Goal: Use online tool/utility: Utilize a website feature to perform a specific function

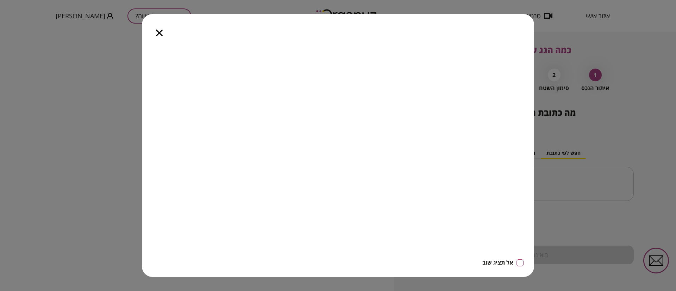
click at [161, 32] on icon "button" at bounding box center [159, 33] width 7 height 7
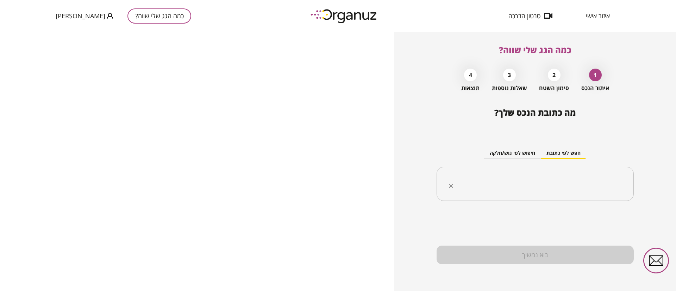
click at [540, 183] on input "text" at bounding box center [537, 184] width 175 height 18
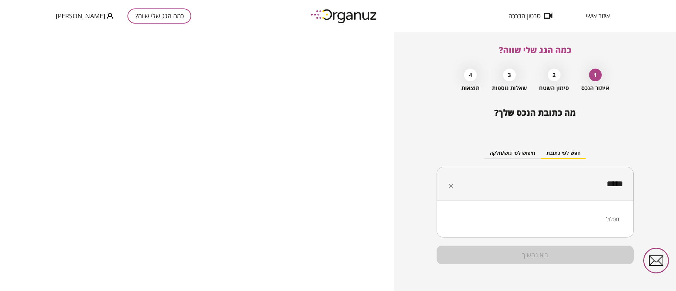
click at [609, 222] on li "מסלול" at bounding box center [535, 219] width 179 height 13
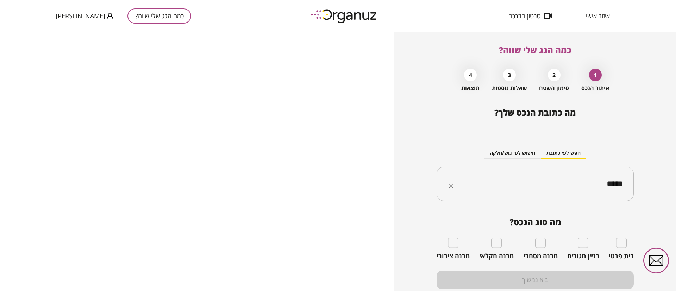
type input "*****"
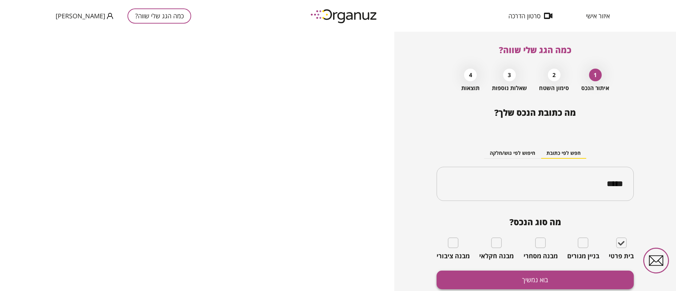
click at [600, 277] on button "בוא נמשיך" at bounding box center [534, 280] width 197 height 19
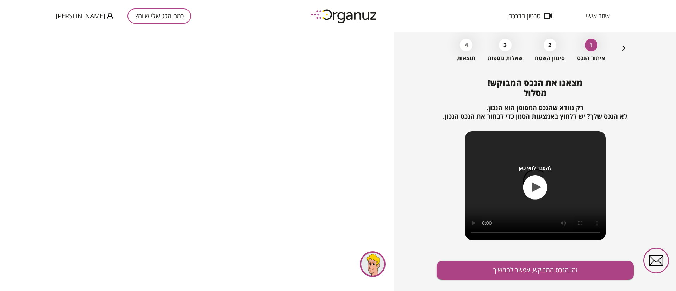
scroll to position [45, 0]
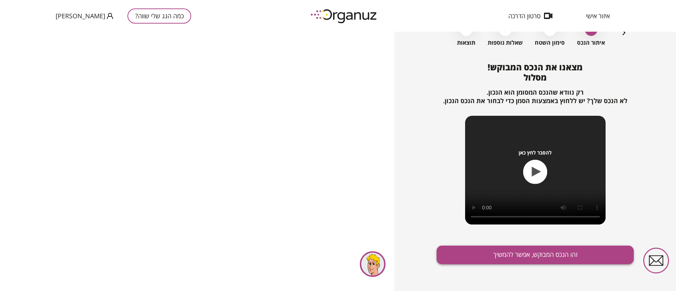
click at [518, 258] on button "זהו הנכס המבוקש, אפשר להמשיך" at bounding box center [534, 255] width 197 height 19
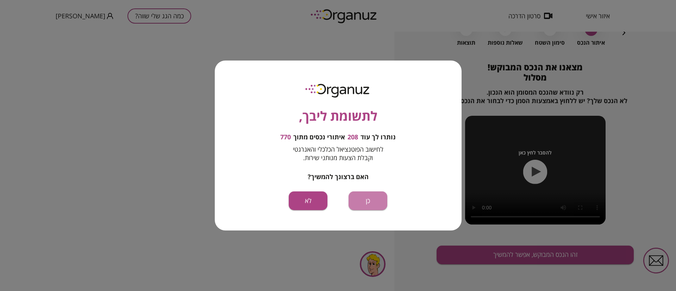
click at [364, 203] on button "כן" at bounding box center [367, 200] width 39 height 19
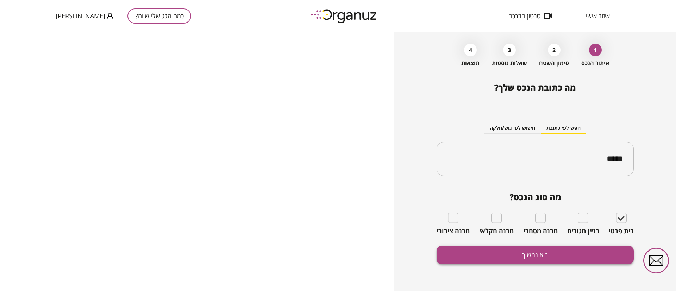
click at [520, 253] on button "בוא נמשיך" at bounding box center [534, 255] width 197 height 19
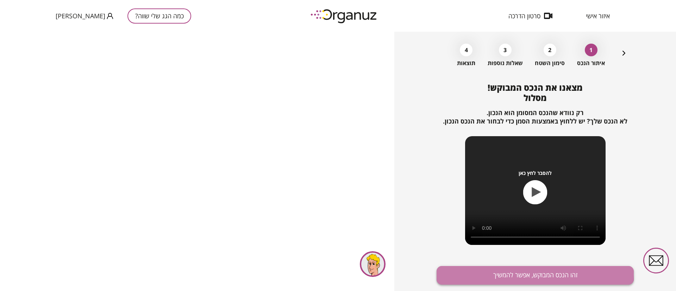
click at [516, 274] on button "זהו הנכס המבוקש, אפשר להמשיך" at bounding box center [534, 275] width 197 height 19
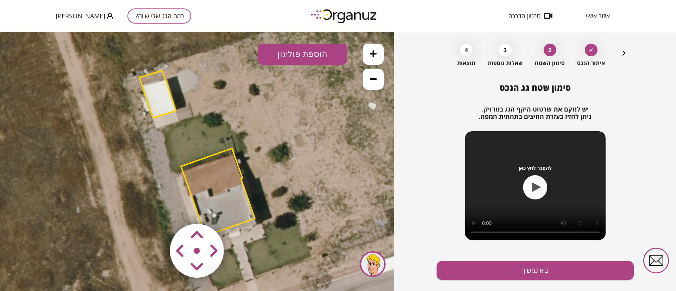
drag, startPoint x: 282, startPoint y: 157, endPoint x: 276, endPoint y: 129, distance: 28.7
click at [276, 129] on icon at bounding box center [197, 153] width 507 height 507
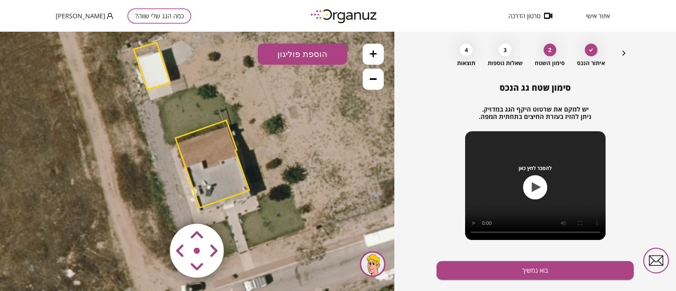
click at [228, 150] on polygon at bounding box center [212, 164] width 74 height 88
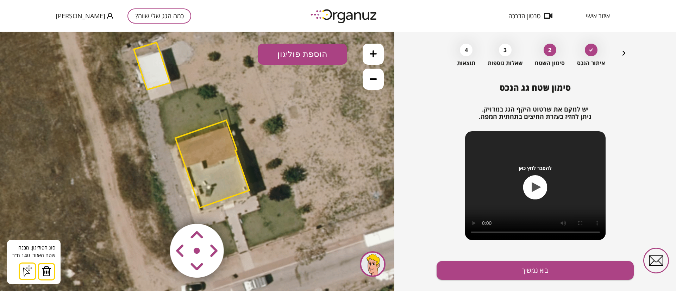
click at [45, 271] on img at bounding box center [47, 271] width 10 height 11
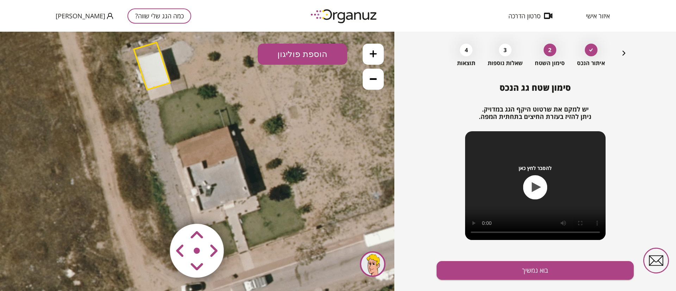
click at [148, 73] on polygon at bounding box center [152, 66] width 36 height 47
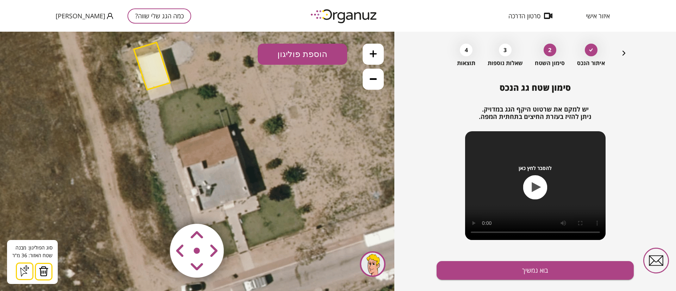
click at [42, 276] on img at bounding box center [44, 271] width 10 height 11
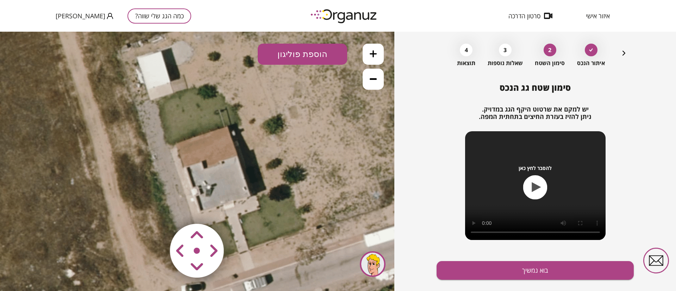
click at [373, 53] on icon at bounding box center [373, 53] width 7 height 7
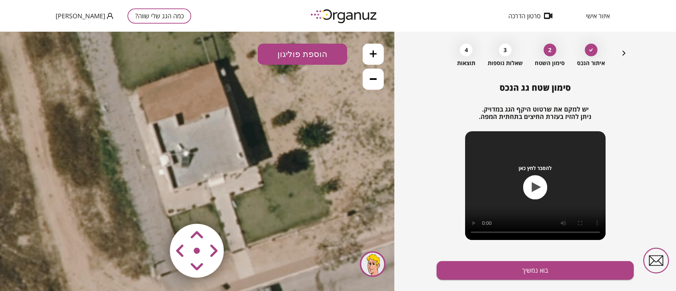
drag, startPoint x: 265, startPoint y: 159, endPoint x: 237, endPoint y: 112, distance: 54.5
click at [237, 112] on icon at bounding box center [160, 60] width 760 height 760
click at [304, 54] on button "הוספת פוליגון" at bounding box center [302, 54] width 89 height 21
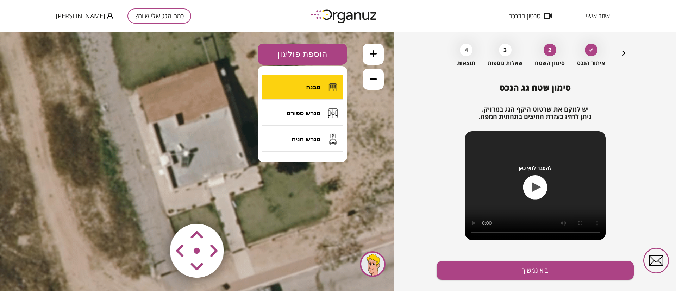
click at [311, 79] on button "מבנה" at bounding box center [303, 87] width 82 height 25
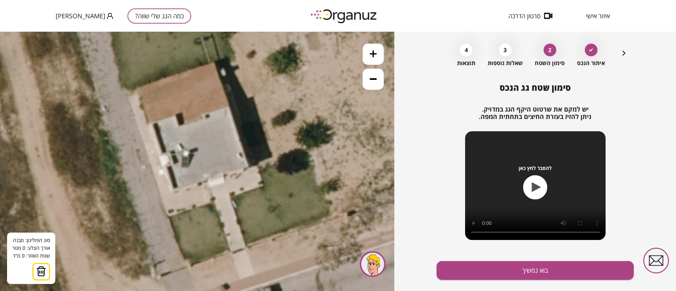
click at [228, 105] on icon at bounding box center [160, 60] width 760 height 760
click at [248, 168] on icon at bounding box center [160, 60] width 760 height 760
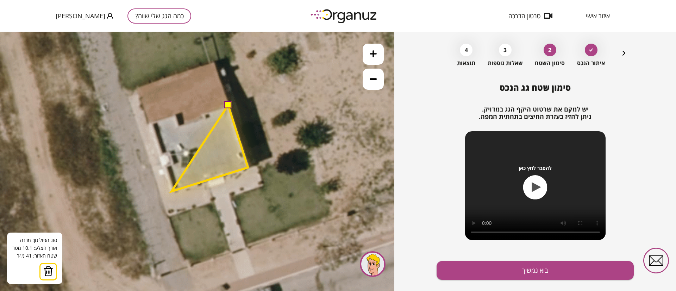
click at [171, 191] on polygon at bounding box center [209, 148] width 76 height 86
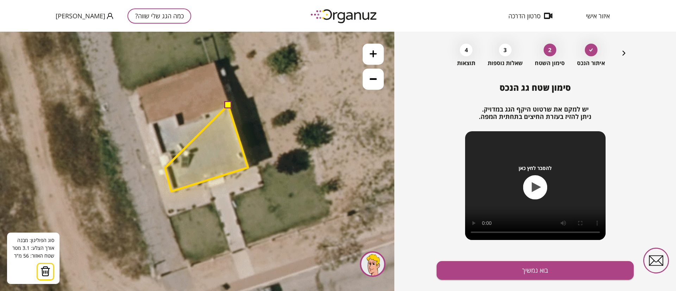
click at [165, 168] on polygon at bounding box center [206, 148] width 83 height 87
click at [173, 165] on polygon at bounding box center [206, 148] width 83 height 87
click at [169, 148] on polygon at bounding box center [206, 148] width 83 height 87
click at [160, 153] on icon at bounding box center [160, 60] width 760 height 760
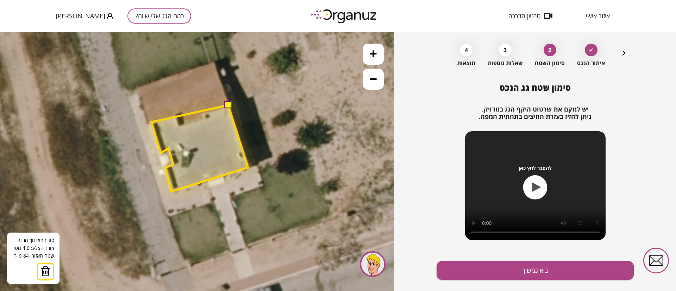
click at [151, 122] on polygon at bounding box center [199, 148] width 96 height 87
click at [177, 114] on polygon at bounding box center [199, 148] width 96 height 87
click at [180, 126] on polygon at bounding box center [199, 148] width 96 height 87
click at [207, 119] on polygon at bounding box center [199, 148] width 96 height 87
click at [203, 112] on polygon at bounding box center [199, 148] width 96 height 87
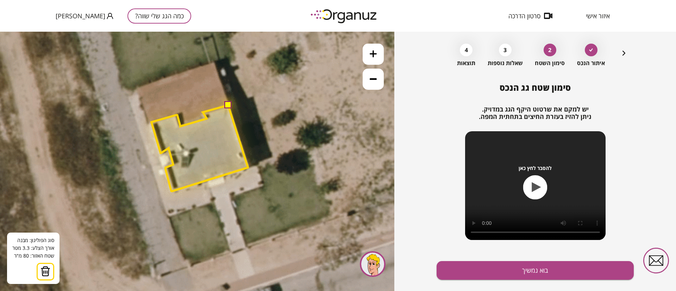
click at [226, 105] on button at bounding box center [227, 104] width 7 height 7
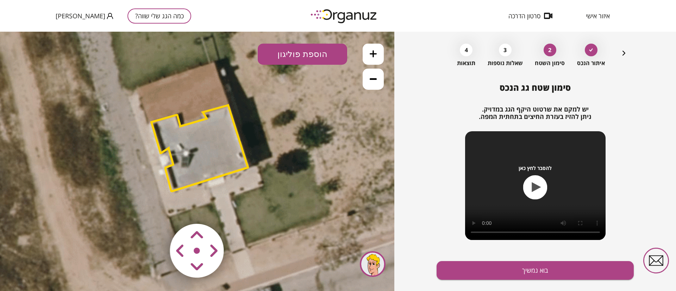
click at [222, 162] on polygon at bounding box center [199, 148] width 96 height 87
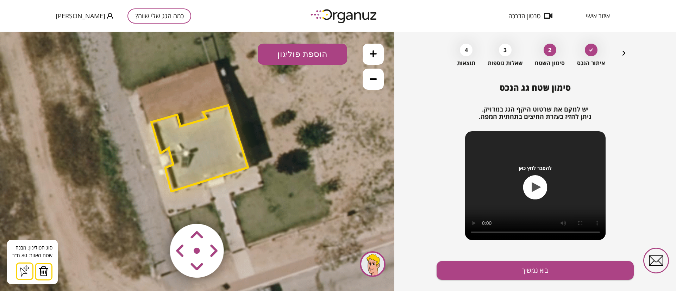
click at [304, 56] on button "הוספת פוליגון" at bounding box center [302, 54] width 89 height 21
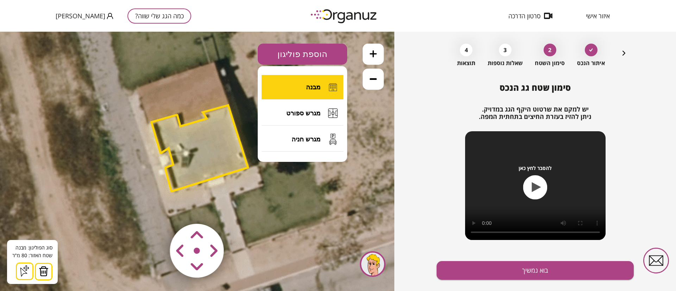
click at [310, 83] on span "מבנה" at bounding box center [313, 87] width 14 height 8
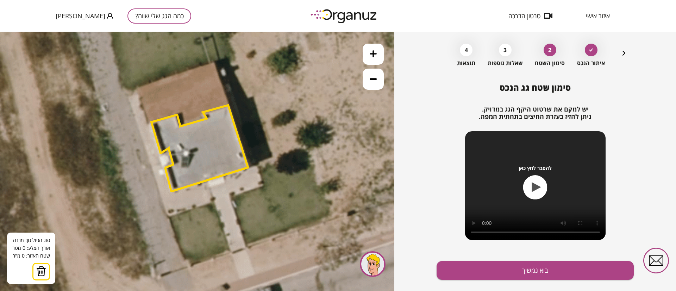
click at [213, 62] on icon at bounding box center [160, 60] width 760 height 760
click at [229, 103] on icon at bounding box center [160, 60] width 760 height 760
click at [201, 111] on polygon at bounding box center [215, 86] width 28 height 49
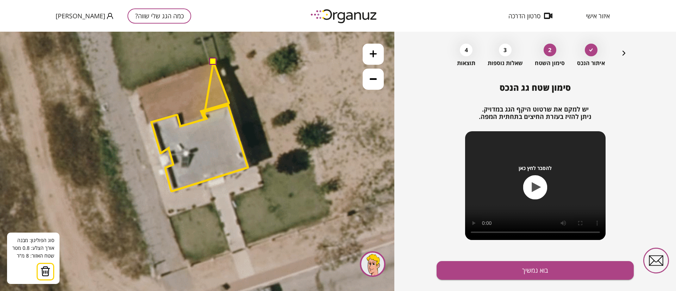
click at [204, 118] on polygon at bounding box center [215, 90] width 28 height 56
click at [181, 125] on polygon at bounding box center [205, 93] width 48 height 63
click at [177, 113] on polygon at bounding box center [203, 93] width 52 height 63
click at [150, 121] on polygon at bounding box center [189, 93] width 79 height 63
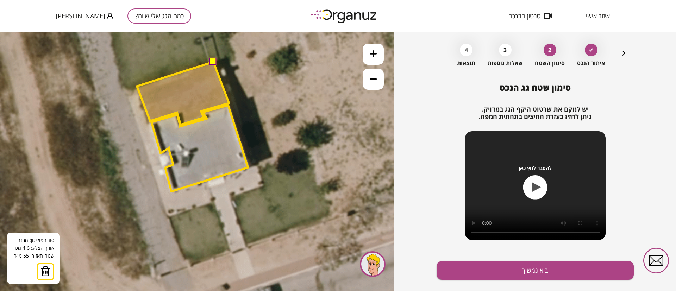
click at [137, 86] on polygon at bounding box center [183, 93] width 92 height 63
click at [212, 62] on button at bounding box center [212, 61] width 7 height 7
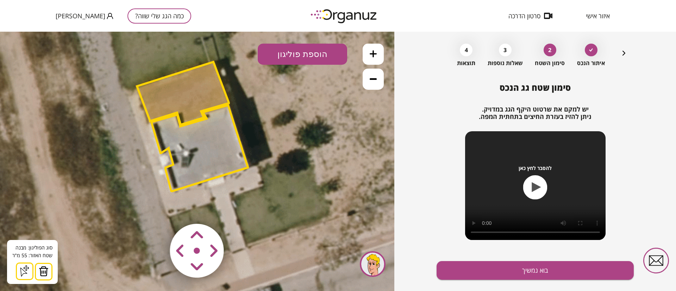
click at [194, 99] on polygon at bounding box center [183, 93] width 92 height 63
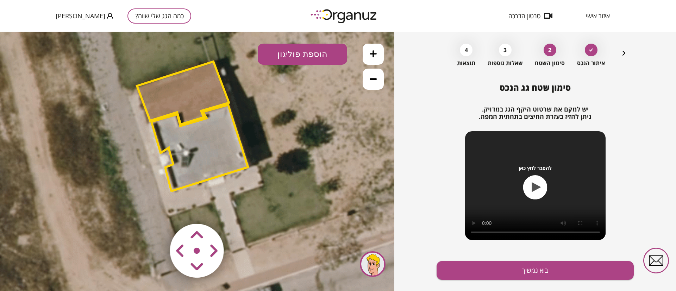
click at [194, 99] on polygon at bounding box center [183, 93] width 92 height 63
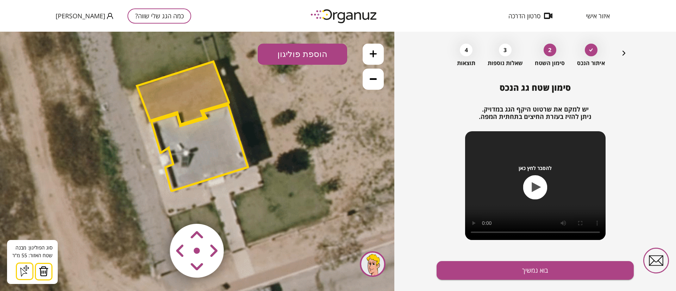
click at [377, 83] on button at bounding box center [373, 79] width 21 height 21
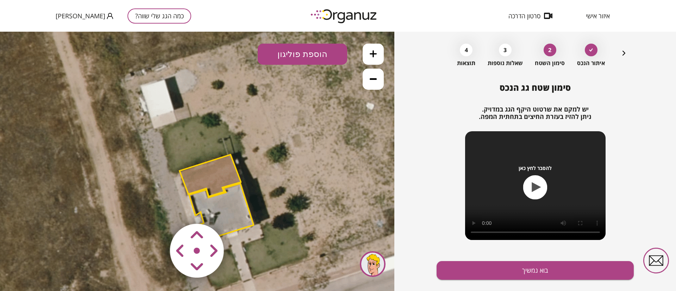
drag, startPoint x: 282, startPoint y: 131, endPoint x: 309, endPoint y: 196, distance: 70.4
click at [309, 196] on icon at bounding box center [195, 153] width 507 height 507
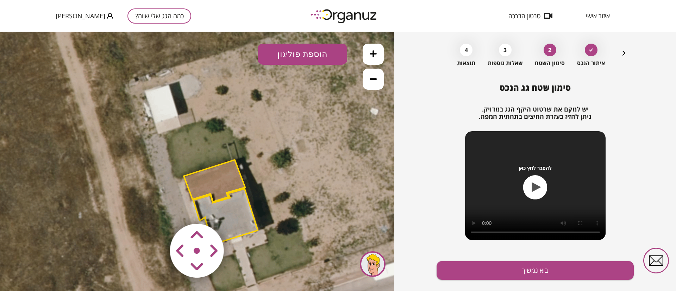
click at [310, 56] on button "הוספת פוליגון" at bounding box center [302, 54] width 89 height 21
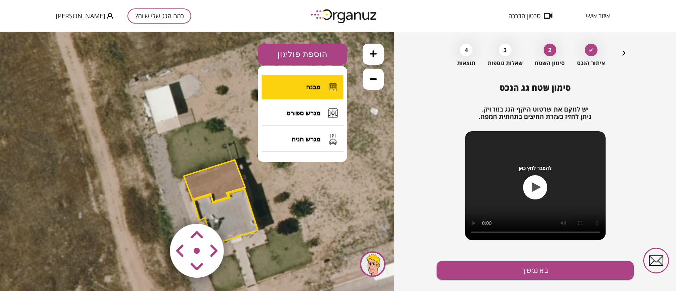
click at [315, 86] on span "מבנה" at bounding box center [313, 87] width 14 height 8
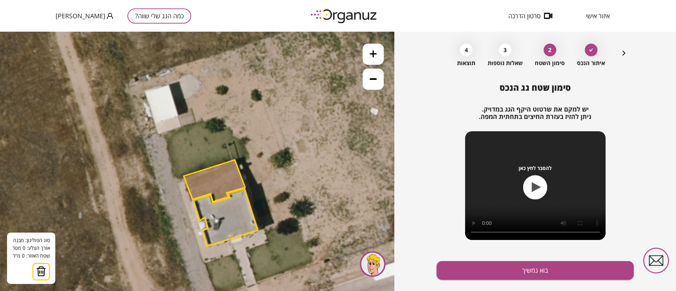
click at [146, 92] on icon at bounding box center [199, 158] width 507 height 507
click at [199, 76] on polygon at bounding box center [172, 84] width 52 height 16
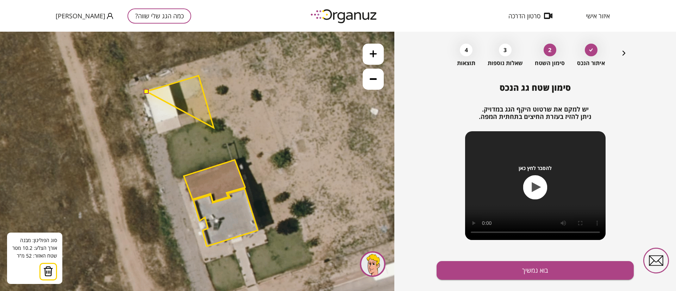
click at [214, 128] on polygon at bounding box center [179, 102] width 67 height 52
click at [160, 143] on polygon at bounding box center [179, 109] width 67 height 67
click at [146, 92] on button at bounding box center [146, 91] width 5 height 5
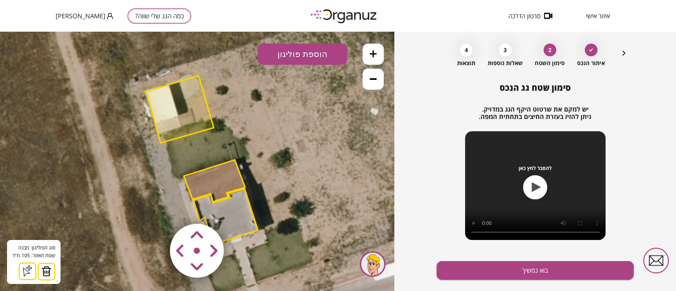
click at [371, 78] on icon at bounding box center [373, 78] width 7 height 7
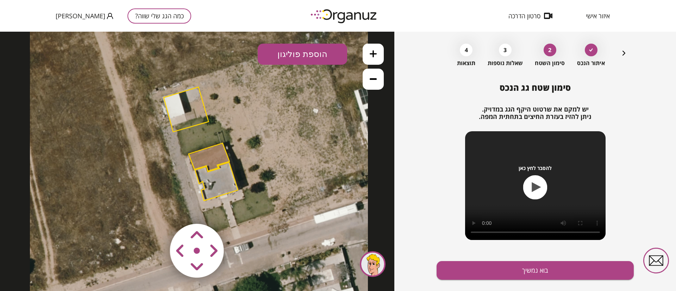
drag, startPoint x: 285, startPoint y: 157, endPoint x: 285, endPoint y: 141, distance: 16.5
click at [285, 141] on icon at bounding box center [199, 142] width 338 height 338
click at [300, 54] on button "הוספת פוליגון" at bounding box center [302, 54] width 89 height 21
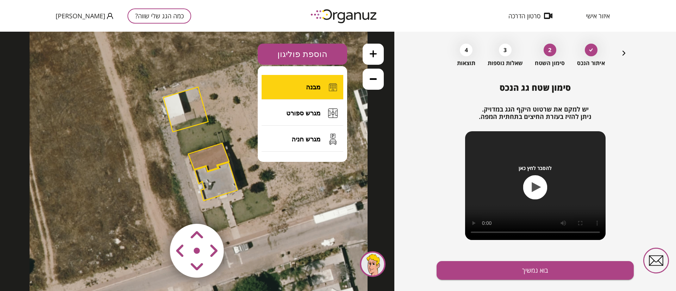
click at [310, 89] on span "מבנה" at bounding box center [313, 87] width 14 height 8
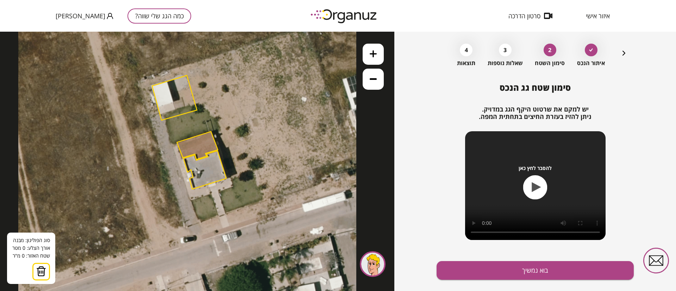
drag, startPoint x: 263, startPoint y: 144, endPoint x: 255, endPoint y: 140, distance: 8.8
click at [255, 140] on icon at bounding box center [187, 131] width 338 height 338
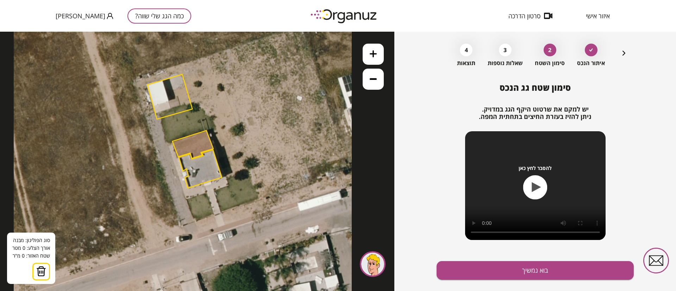
click at [42, 273] on img at bounding box center [41, 271] width 10 height 11
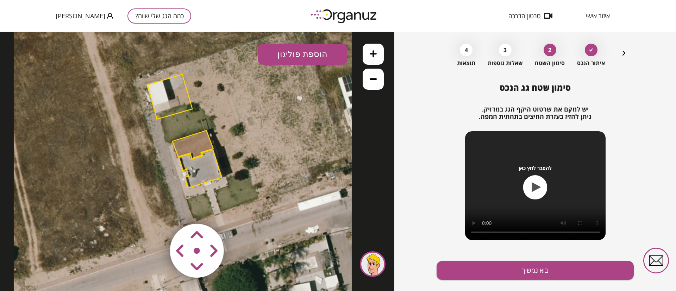
click at [195, 146] on polygon at bounding box center [192, 145] width 41 height 28
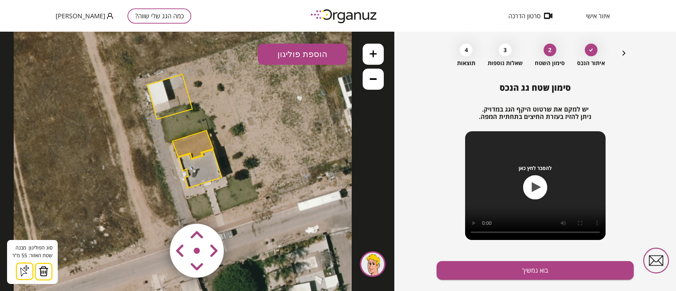
click at [199, 182] on polygon at bounding box center [200, 169] width 43 height 38
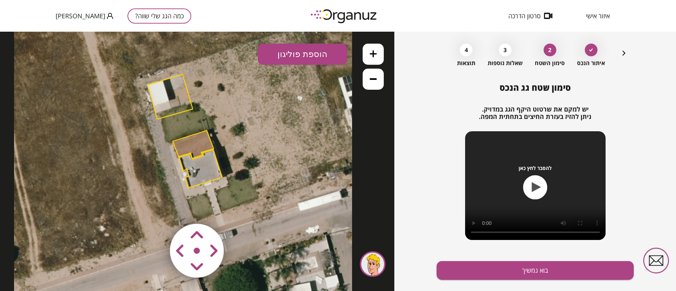
click at [203, 172] on polygon at bounding box center [200, 169] width 43 height 38
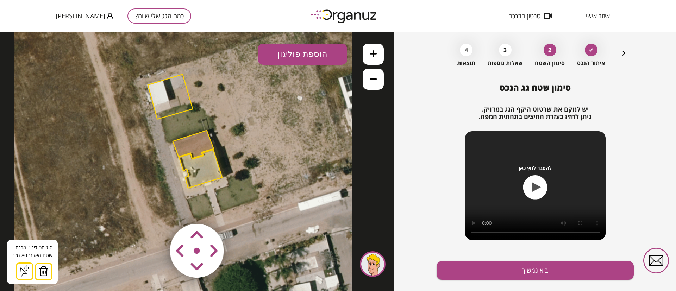
click at [197, 147] on polygon at bounding box center [193, 145] width 41 height 28
click at [212, 172] on polygon at bounding box center [200, 169] width 43 height 38
click at [317, 51] on button "הוספת פוליגון" at bounding box center [302, 54] width 89 height 21
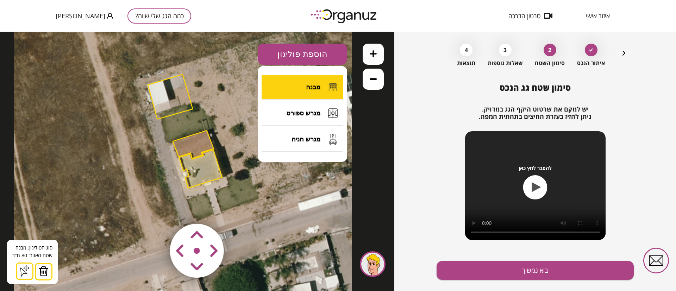
click at [309, 86] on span "מבנה" at bounding box center [313, 87] width 14 height 8
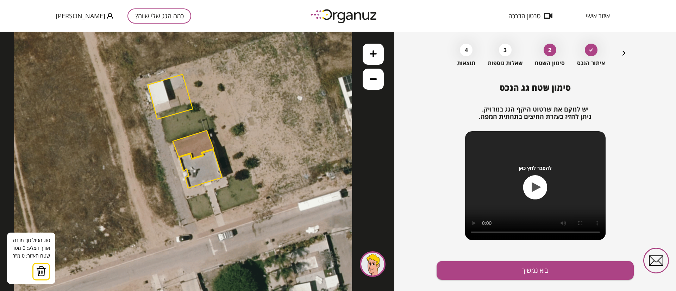
click at [377, 57] on button at bounding box center [373, 54] width 21 height 21
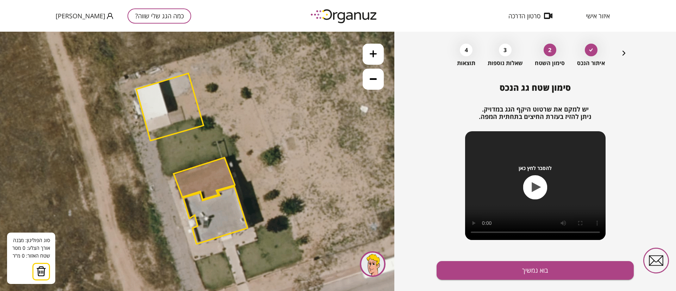
drag, startPoint x: 335, startPoint y: 99, endPoint x: 350, endPoint y: 134, distance: 38.5
click at [350, 135] on icon at bounding box center [189, 156] width 507 height 507
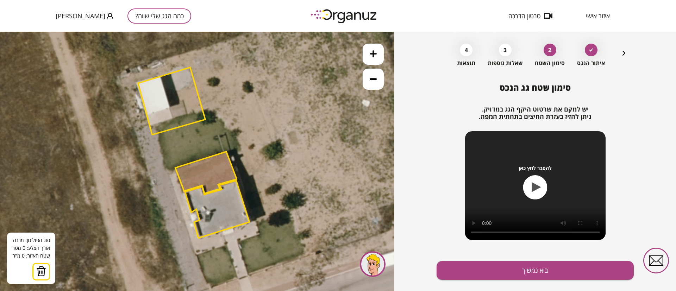
click at [372, 80] on icon at bounding box center [373, 78] width 7 height 7
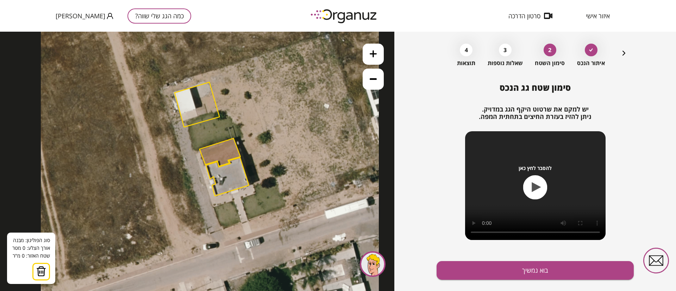
drag, startPoint x: 308, startPoint y: 141, endPoint x: 322, endPoint y: 127, distance: 20.2
click at [322, 127] on icon at bounding box center [210, 138] width 338 height 338
